Goal: Task Accomplishment & Management: Use online tool/utility

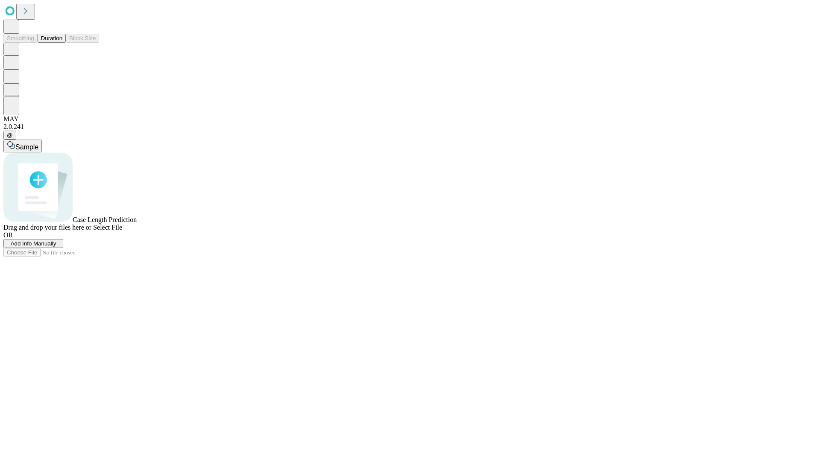
click at [56, 247] on span "Add Info Manually" at bounding box center [34, 243] width 46 height 6
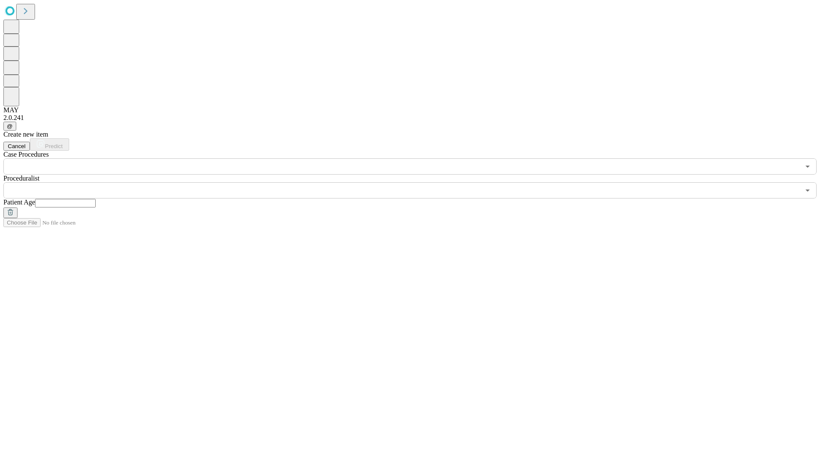
click at [96, 199] on input "text" at bounding box center [65, 203] width 61 height 9
type input "**"
click at [416, 182] on input "text" at bounding box center [401, 190] width 796 height 16
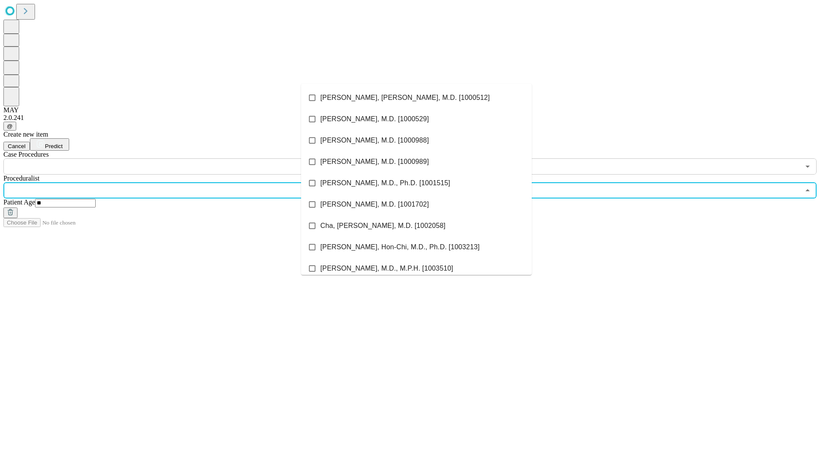
click at [416, 98] on li "[PERSON_NAME], [PERSON_NAME], M.D. [1000512]" at bounding box center [416, 97] width 231 height 21
click at [179, 158] on input "text" at bounding box center [401, 166] width 796 height 16
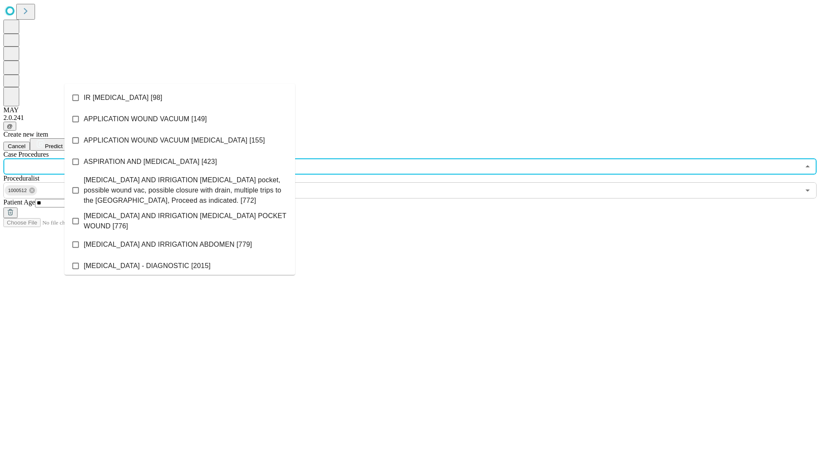
click at [180, 98] on li "IR [MEDICAL_DATA] [98]" at bounding box center [179, 97] width 231 height 21
